Goal: Complete application form

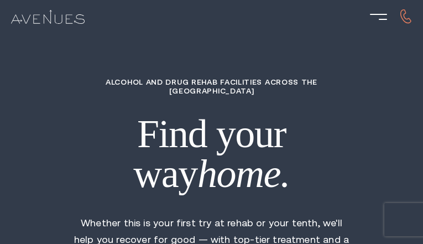
type input "SePAaIhsjysRqX"
type input "8044955625"
type input "[EMAIL_ADDRESS][DOMAIN_NAME]"
type input "GkEmXhXsOkU"
radio input "true"
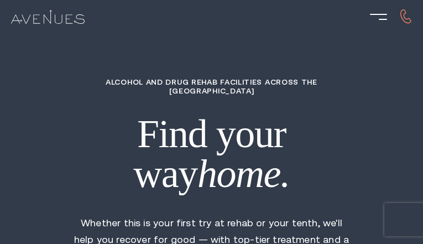
radio input "true"
radio input "false"
type input "csrAopYlVRBg"
type input "SNLwPkmKUMeWWNm"
type input "jwPBJFnE"
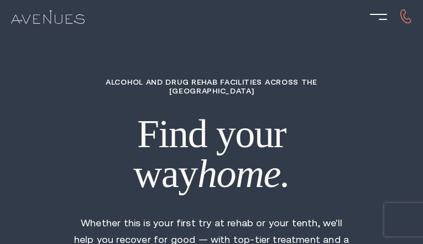
type input "zDFOVOmxQGSdBw"
type input "rNWzXRofqezZ"
type input "6078076370"
type input "[EMAIL_ADDRESS][DOMAIN_NAME]"
